Goal: Check status: Check status

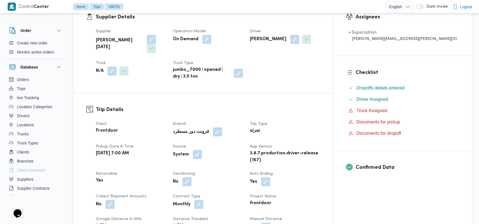
scroll to position [102, 0]
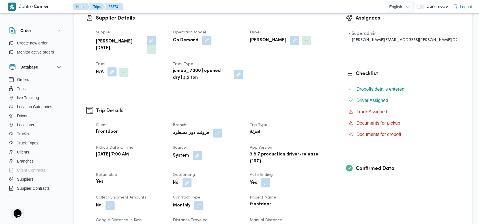
click at [111, 72] on button "button" at bounding box center [111, 71] width 9 height 9
click at [100, 96] on div "Search" at bounding box center [100, 94] width 42 height 11
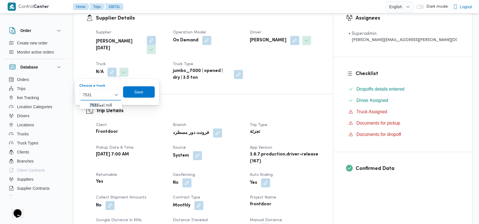
type input "7531"
click at [100, 109] on h3 "Trip Details" at bounding box center [208, 111] width 224 height 8
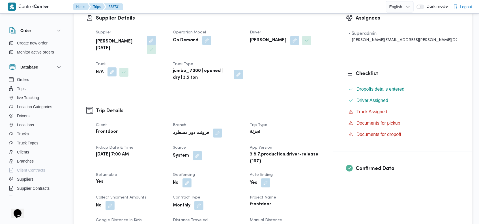
click at [111, 71] on button "button" at bounding box center [111, 71] width 9 height 9
click at [104, 96] on div "Search" at bounding box center [100, 94] width 42 height 11
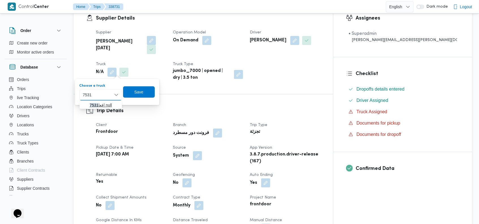
type input "7531"
click at [83, 103] on icon "button" at bounding box center [85, 105] width 5 height 5
click at [141, 94] on span "Save" at bounding box center [141, 91] width 9 height 7
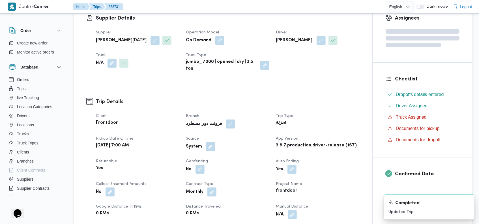
click at [247, 29] on div "Supplier [PERSON_NAME][DATE] Operation Model On Demand Driver [PERSON_NAME] N/A…" at bounding box center [227, 51] width 270 height 50
